Goal: Information Seeking & Learning: Learn about a topic

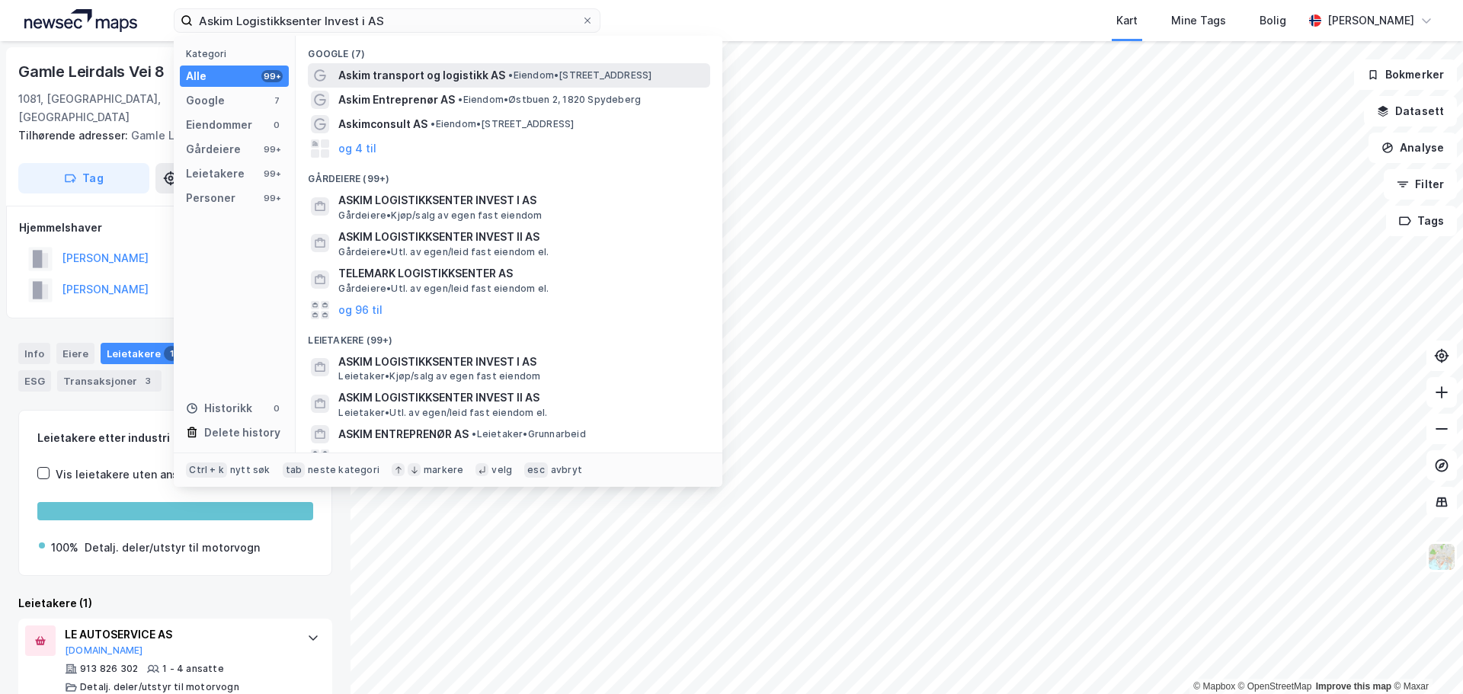
click at [478, 78] on span "Askim transport og logistikk AS" at bounding box center [421, 75] width 167 height 18
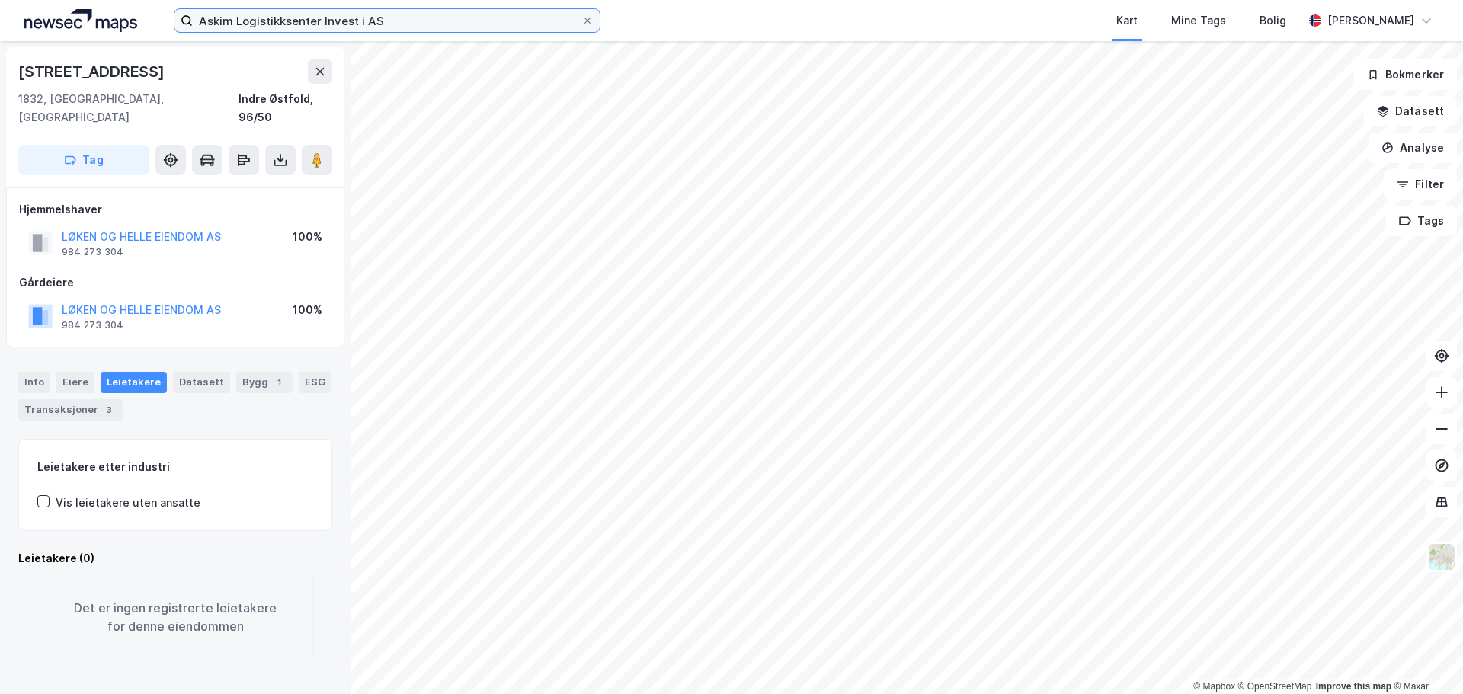
click at [235, 23] on input "Askim Logistikksenter Invest i AS" at bounding box center [387, 20] width 389 height 23
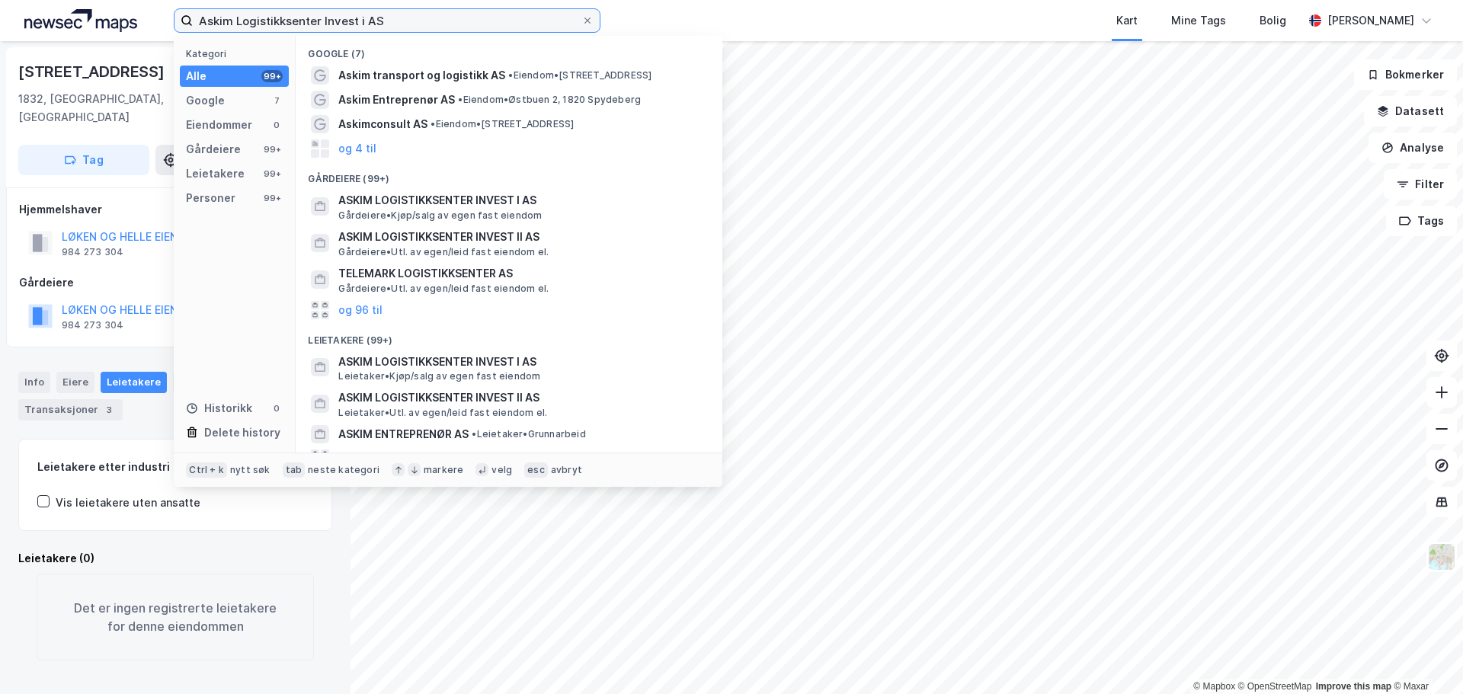
click at [235, 23] on input "Askim Logistikksenter Invest i AS" at bounding box center [387, 20] width 389 height 23
paste input "[STREET_ADDRESS]"
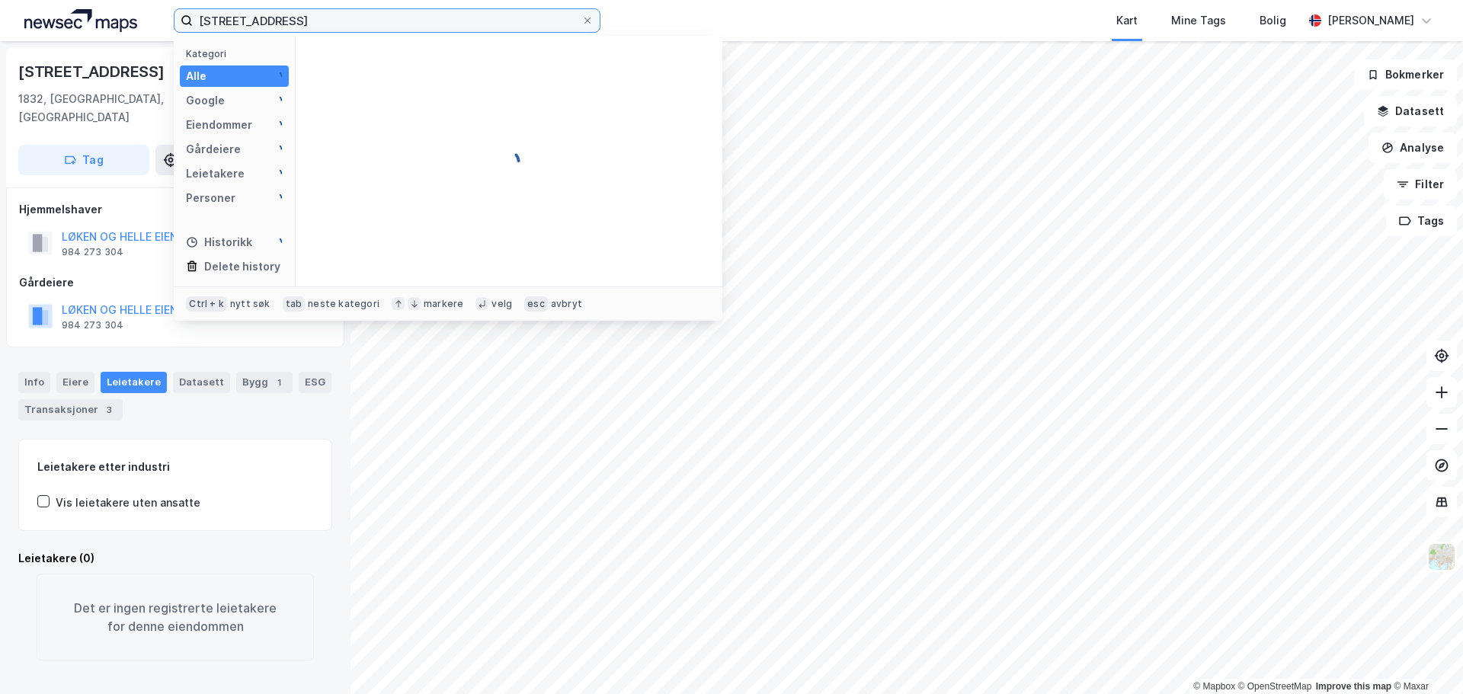
type input "[STREET_ADDRESS]"
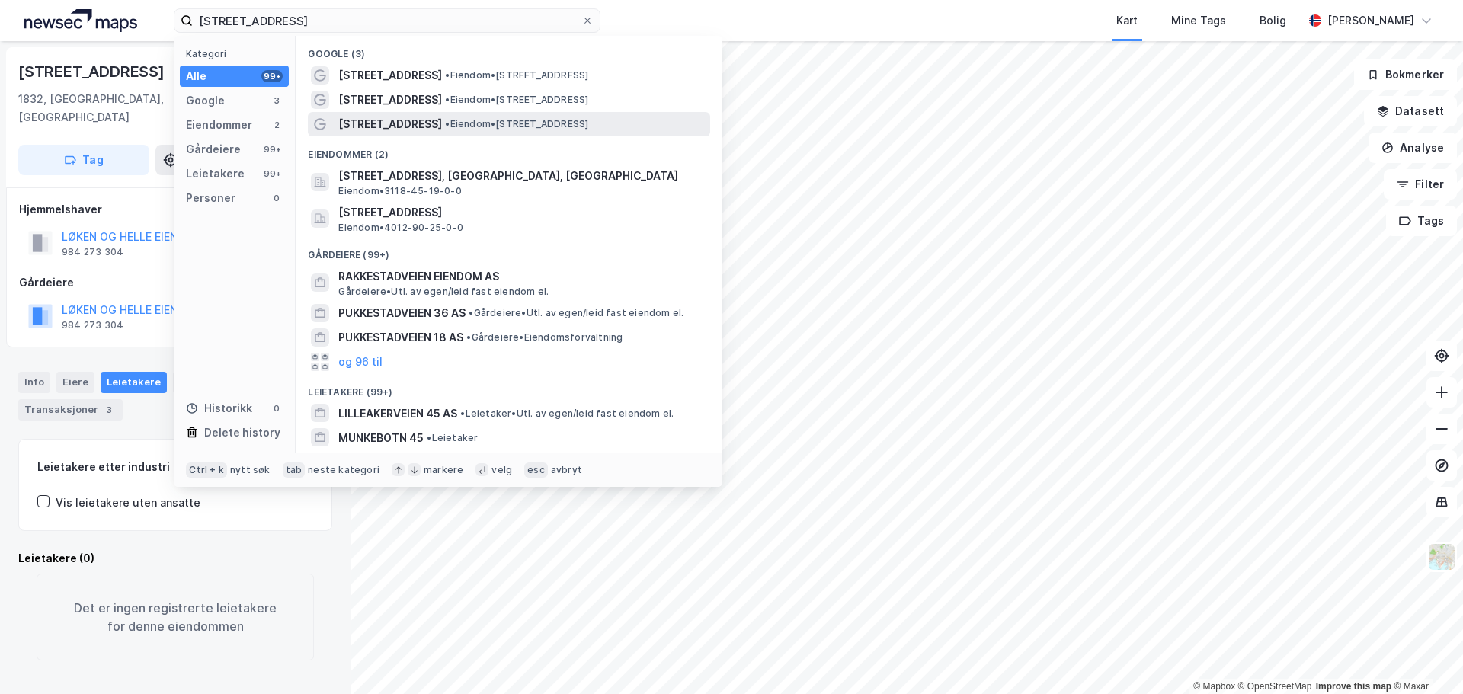
click at [588, 120] on span "• Eiendom • [STREET_ADDRESS]" at bounding box center [516, 124] width 143 height 12
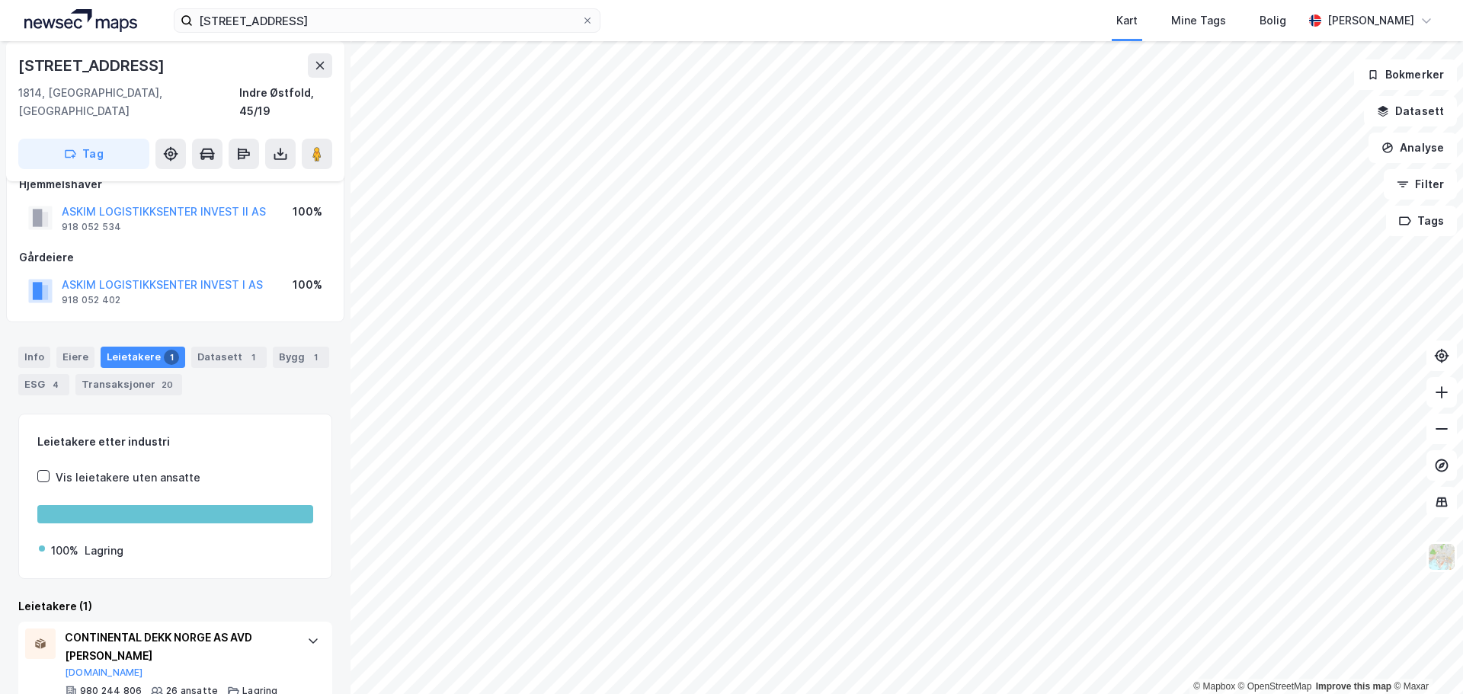
scroll to position [35, 0]
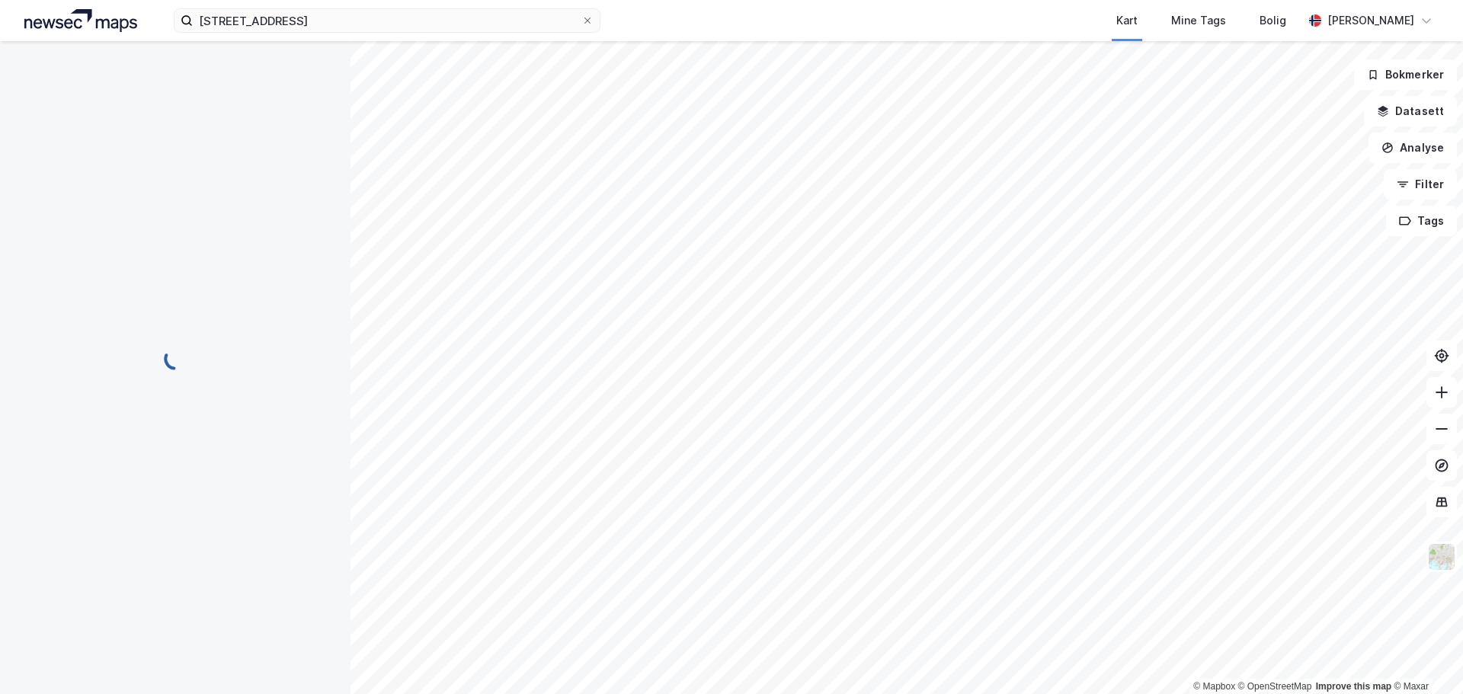
scroll to position [2, 0]
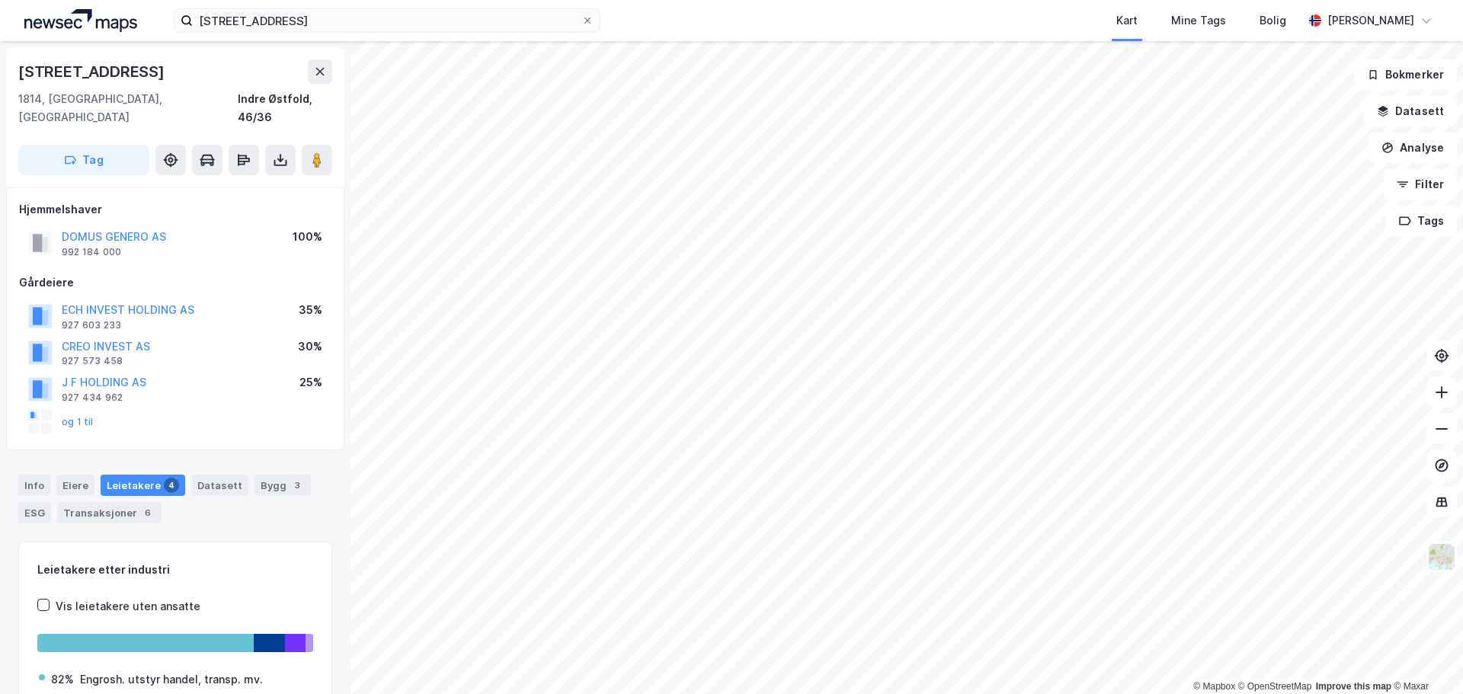
scroll to position [2, 0]
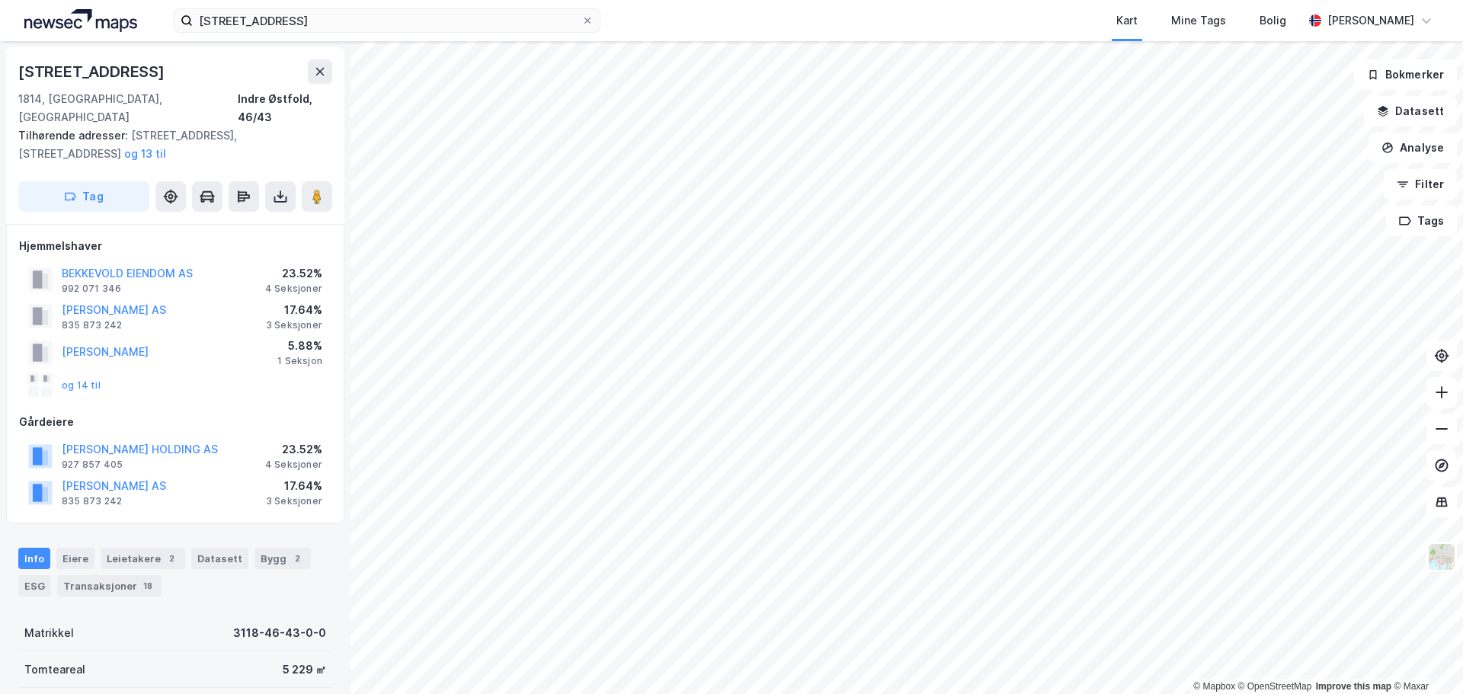
scroll to position [2, 0]
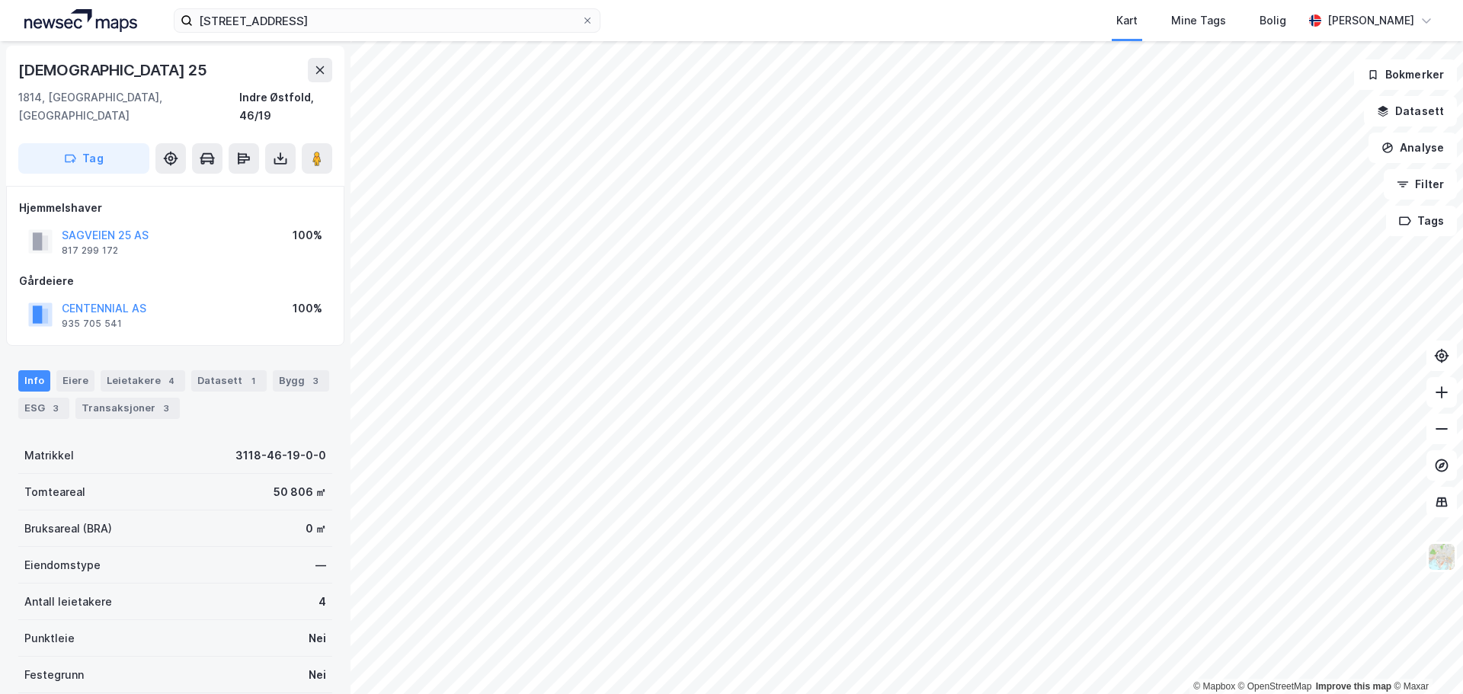
scroll to position [2, 0]
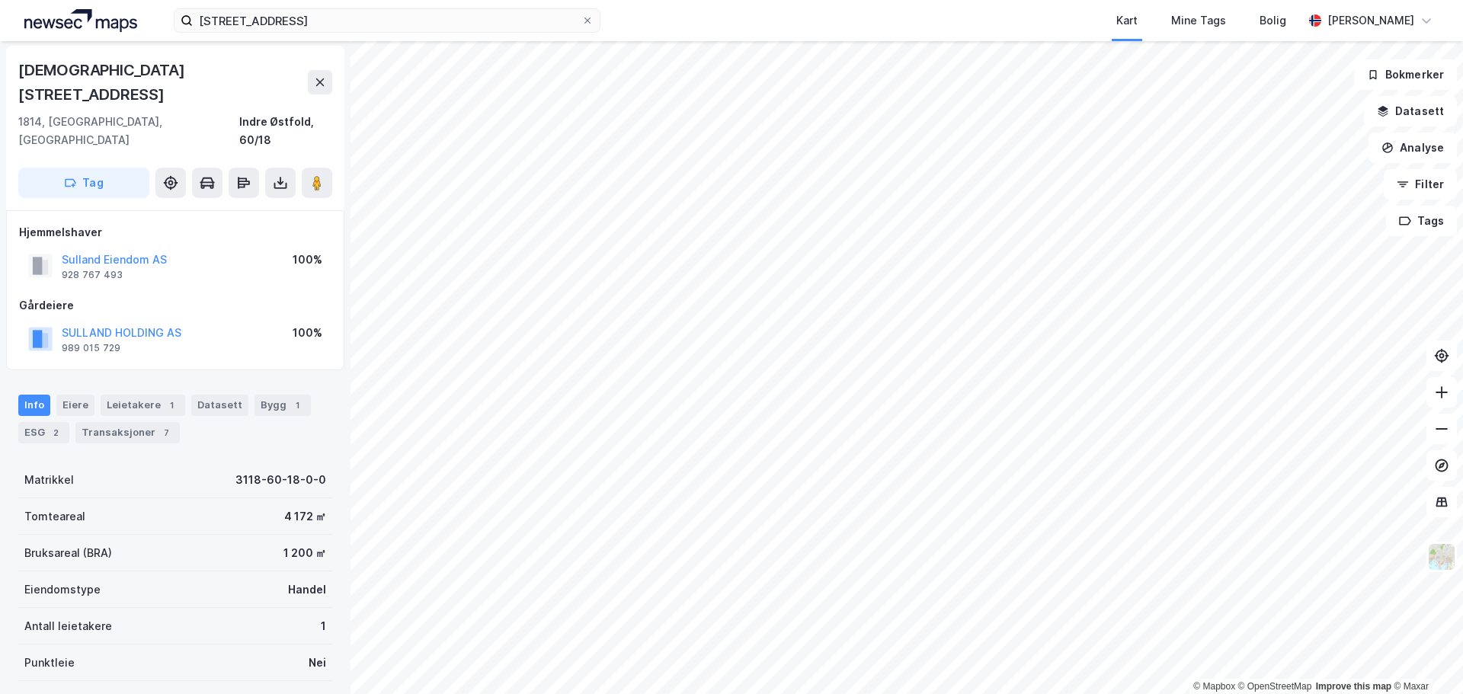
scroll to position [2, 0]
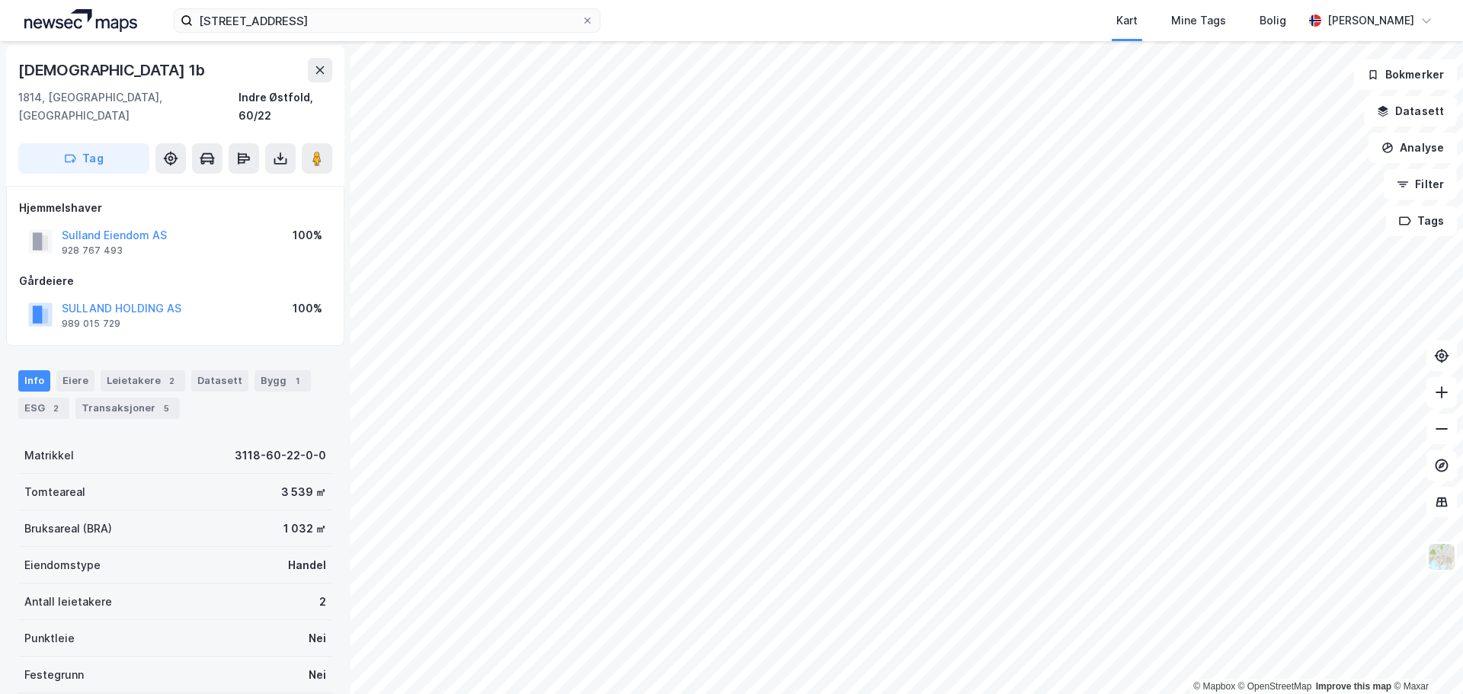
scroll to position [2, 0]
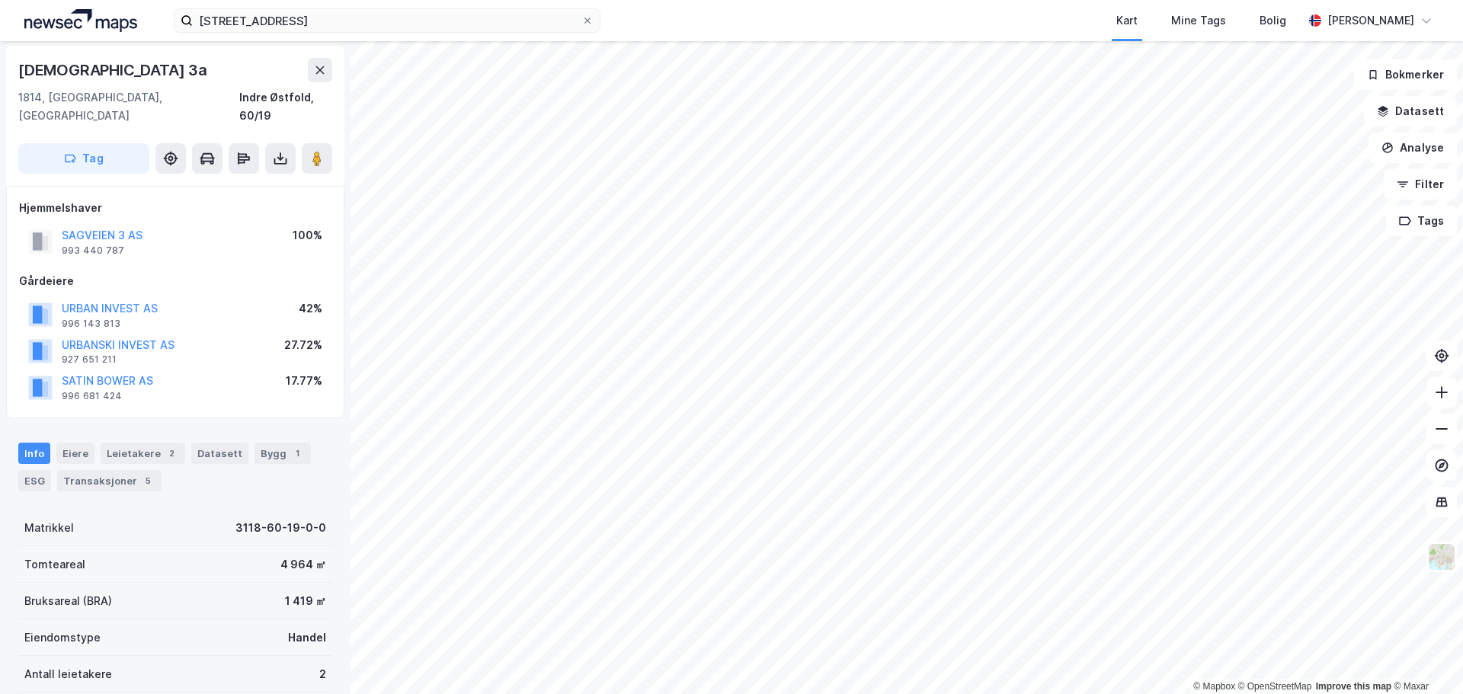
scroll to position [2, 0]
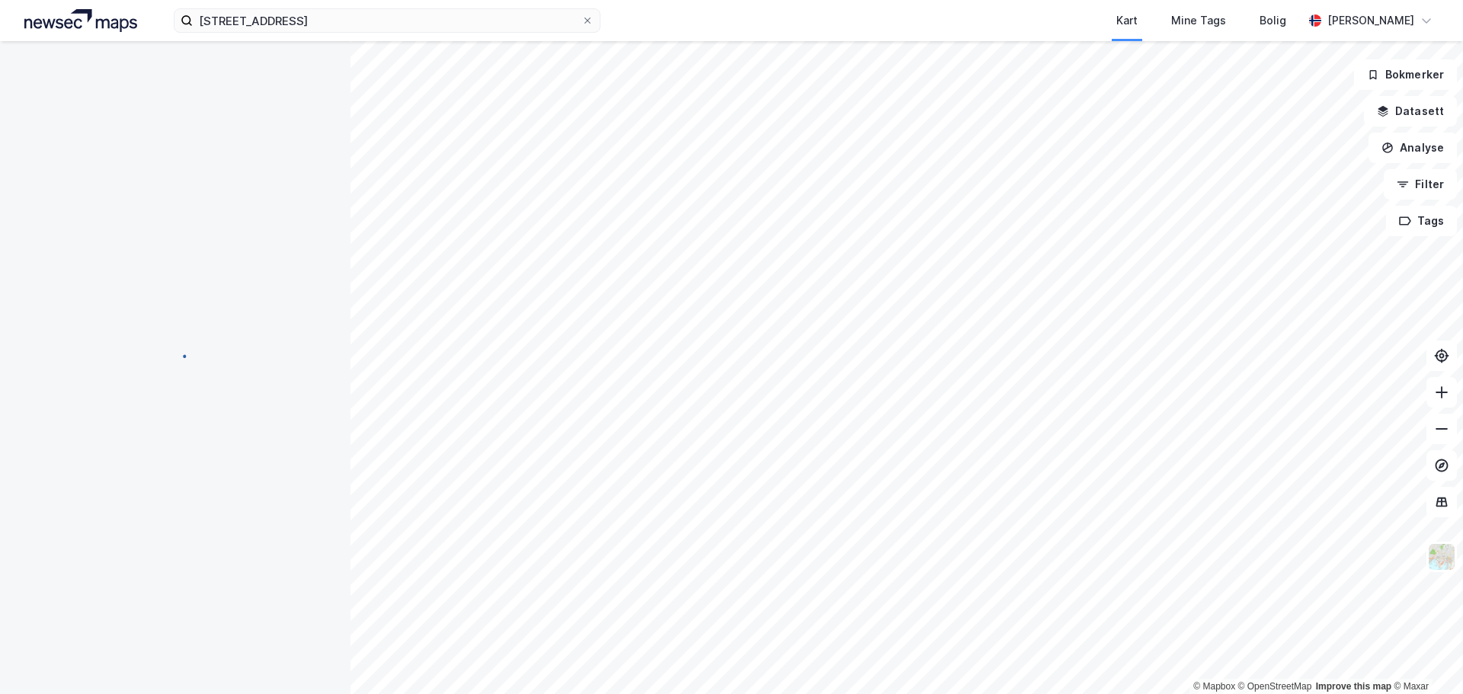
scroll to position [2, 0]
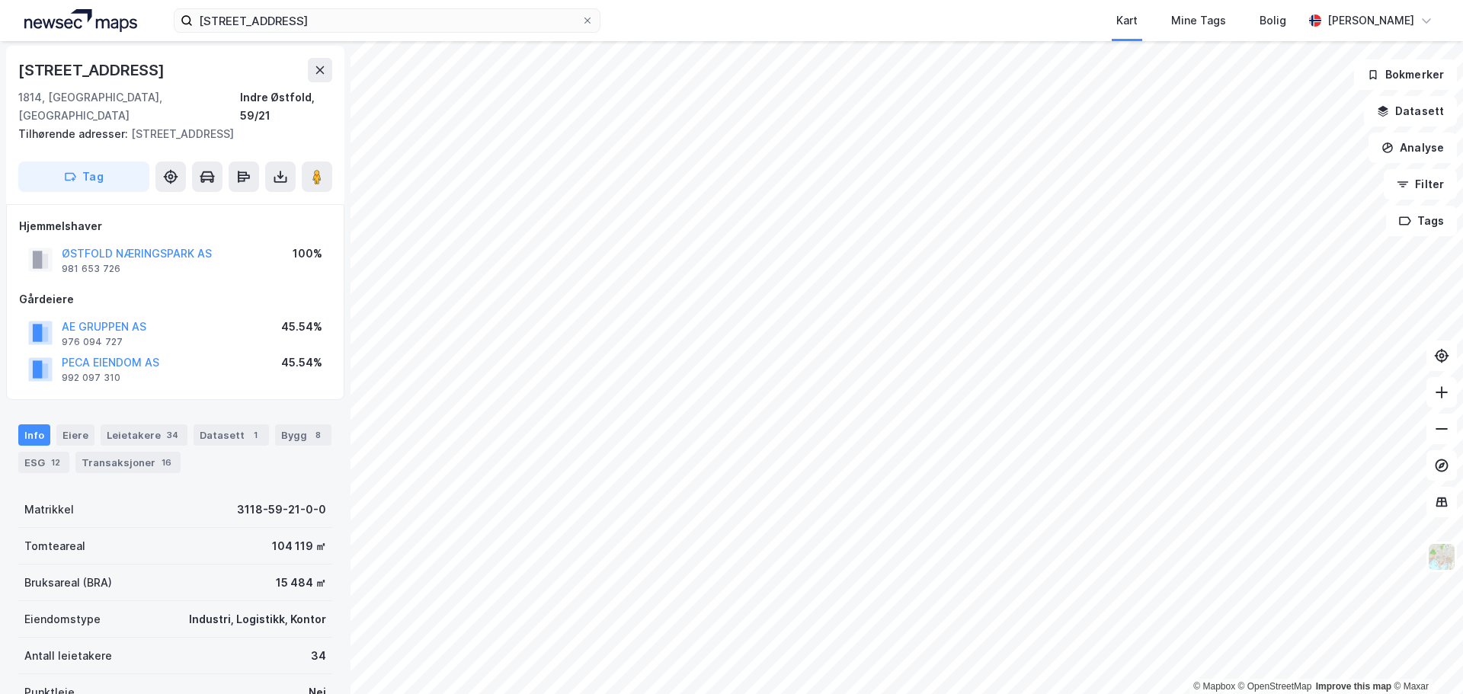
scroll to position [2, 0]
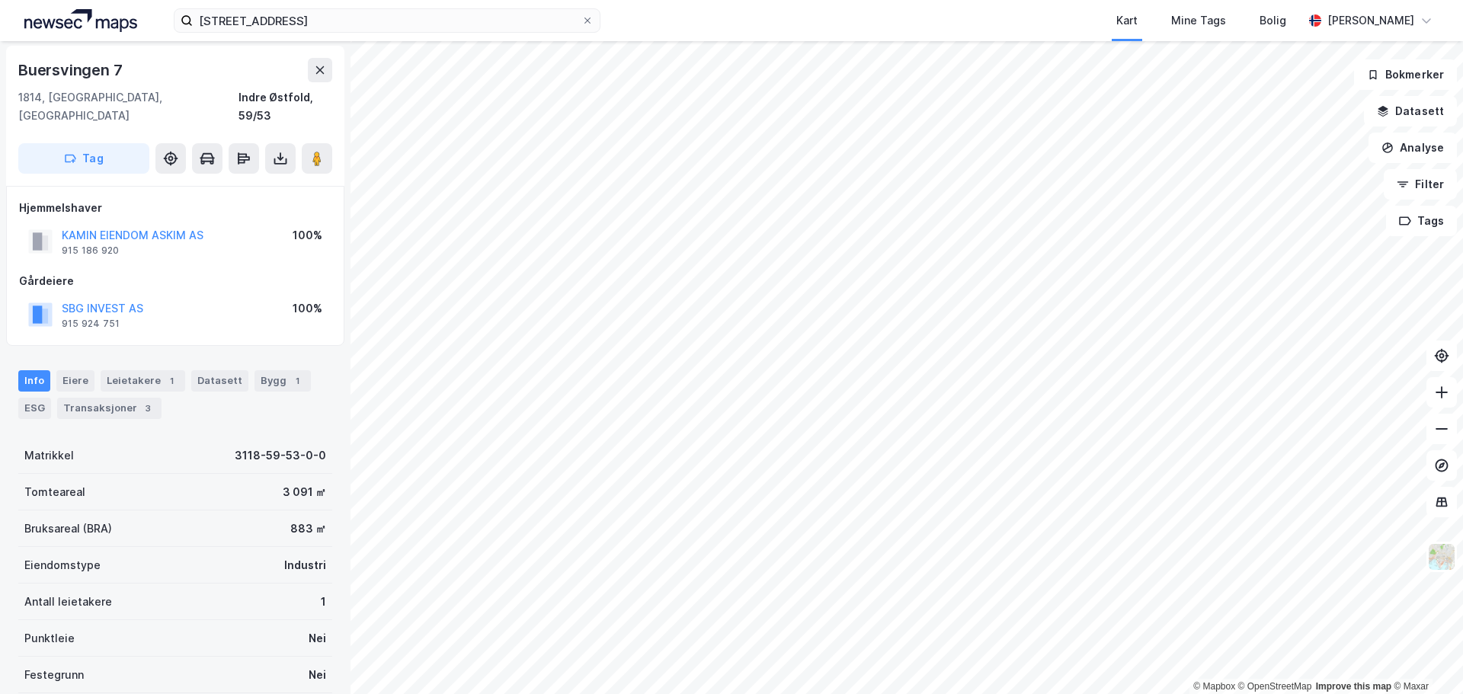
scroll to position [2, 0]
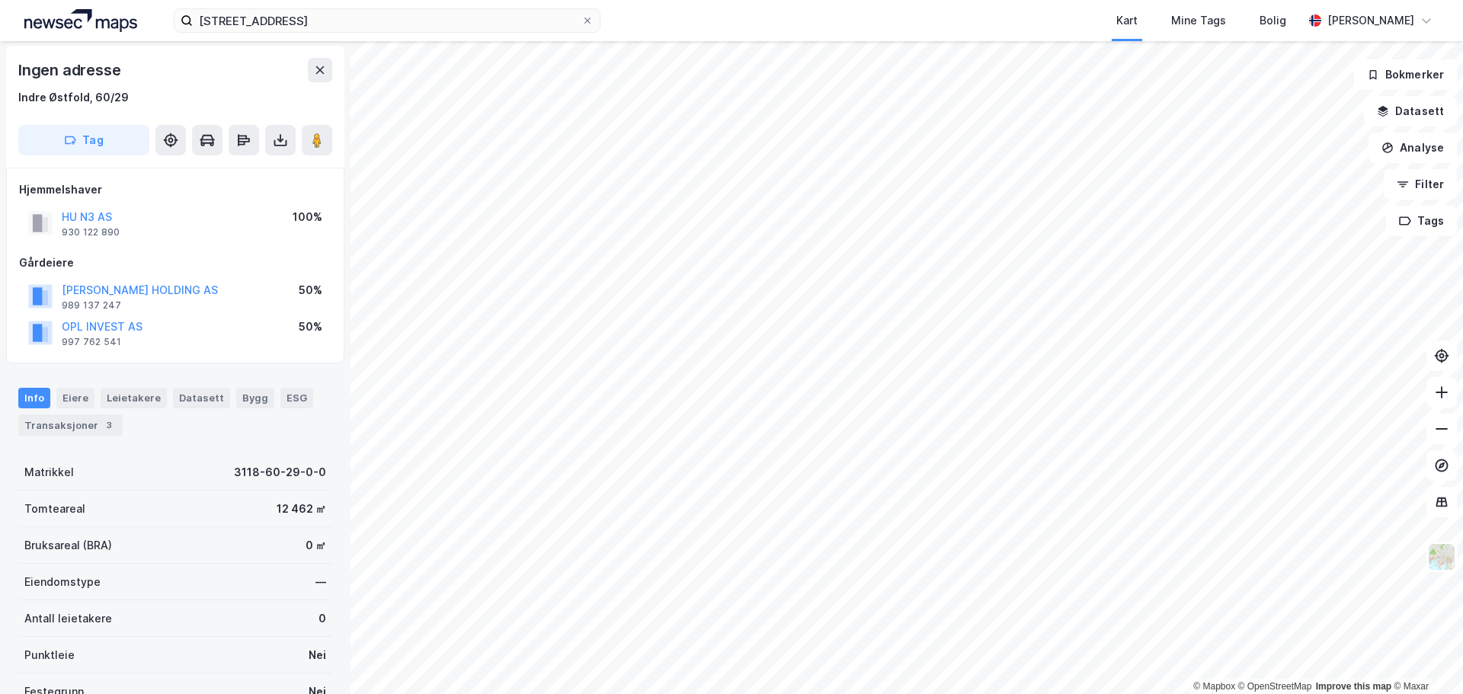
scroll to position [2, 0]
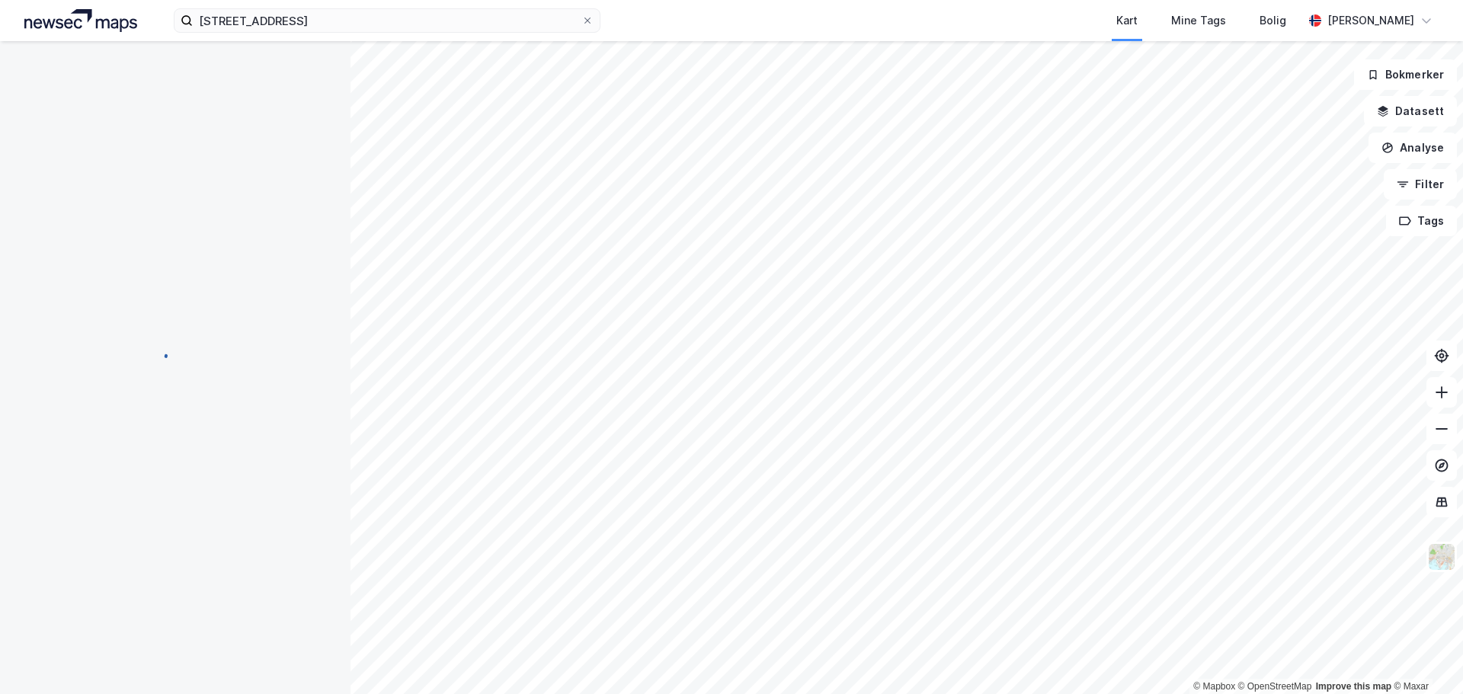
scroll to position [2, 0]
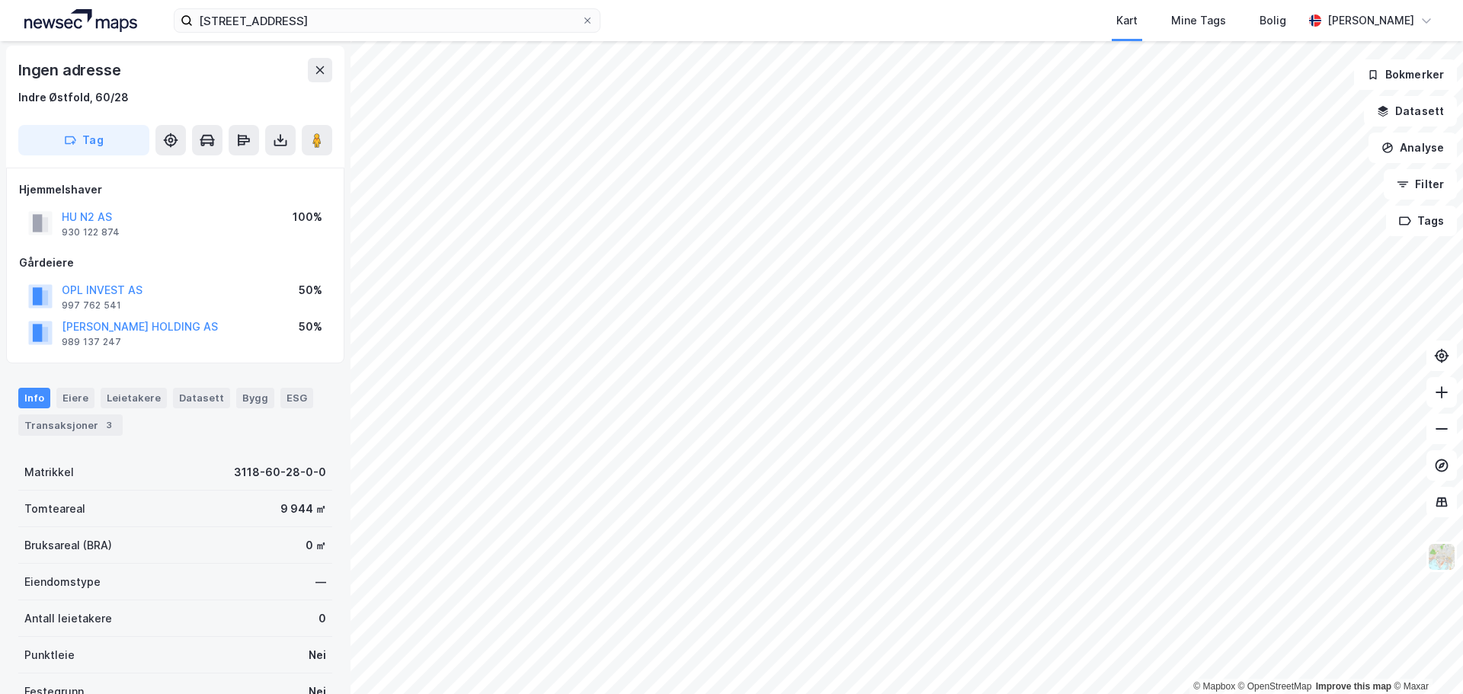
scroll to position [2, 0]
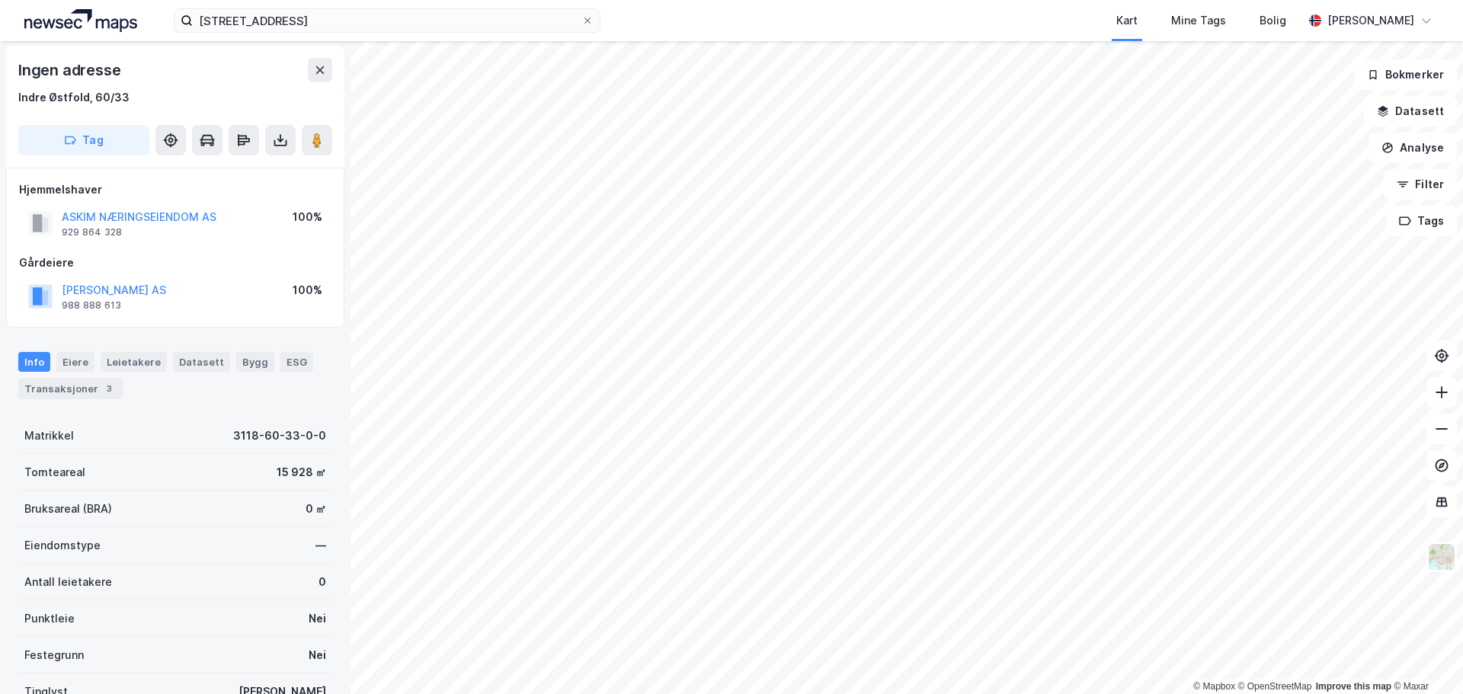
scroll to position [2, 0]
